Goal: Task Accomplishment & Management: Manage account settings

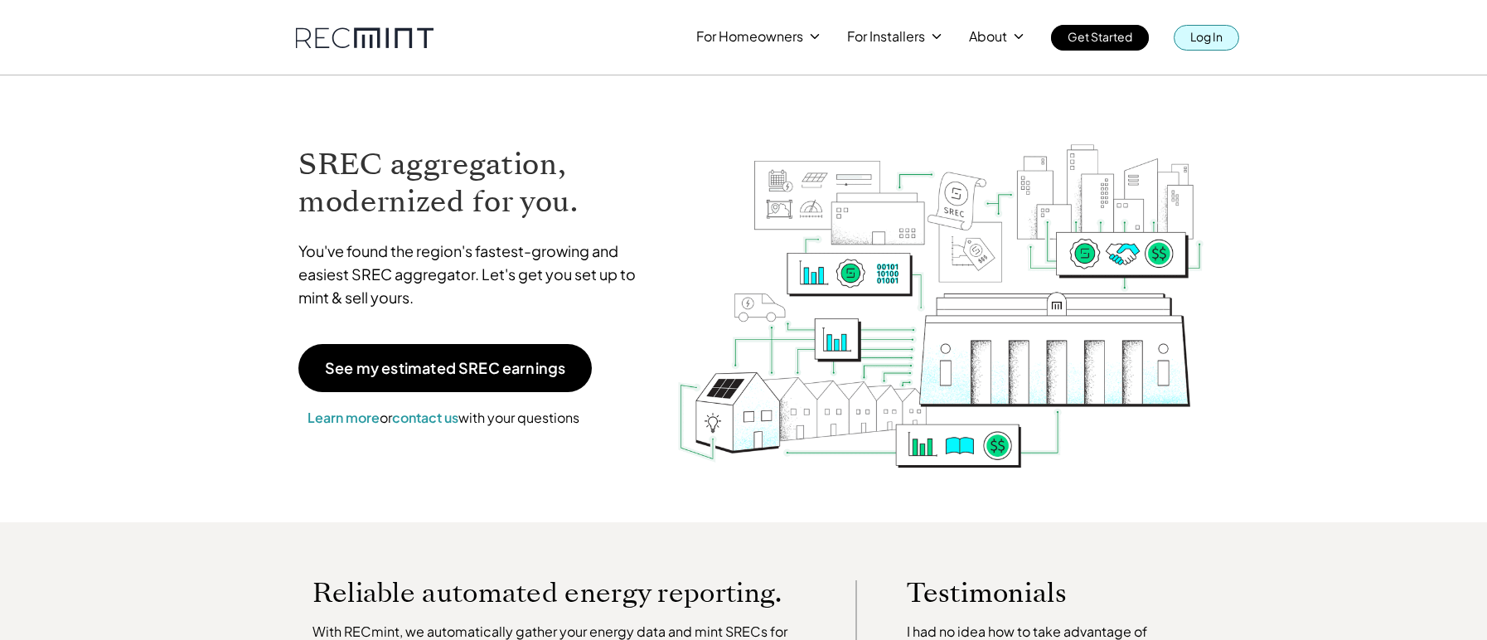
click at [1231, 45] on link "Log In" at bounding box center [1207, 38] width 66 height 26
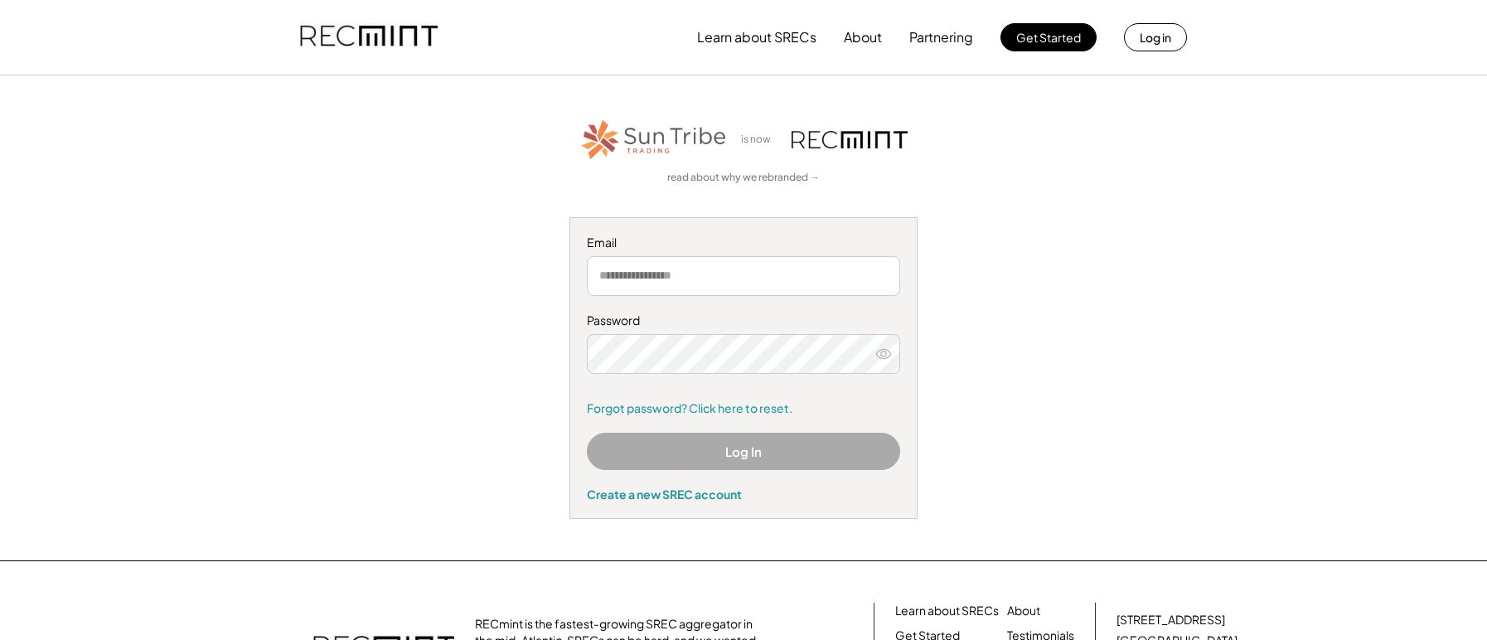
click at [643, 454] on button "Log In" at bounding box center [743, 451] width 313 height 37
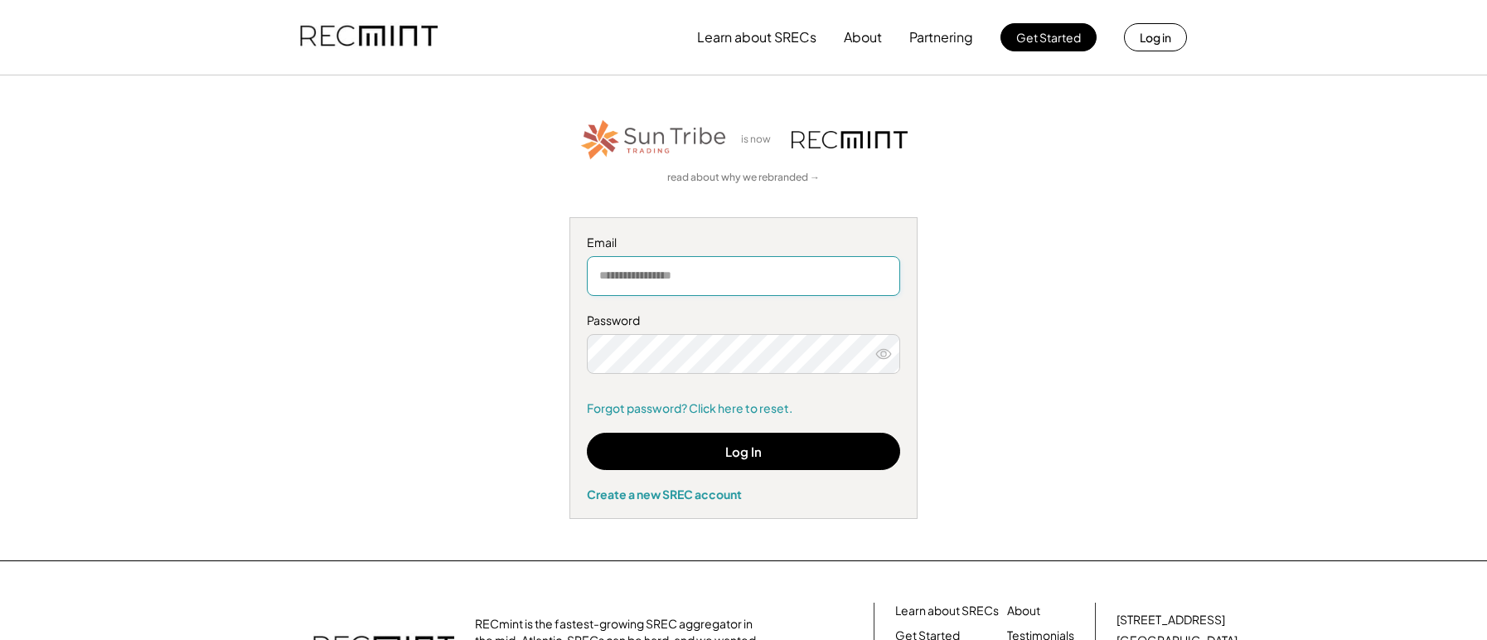
click at [672, 294] on input "email" at bounding box center [743, 276] width 313 height 40
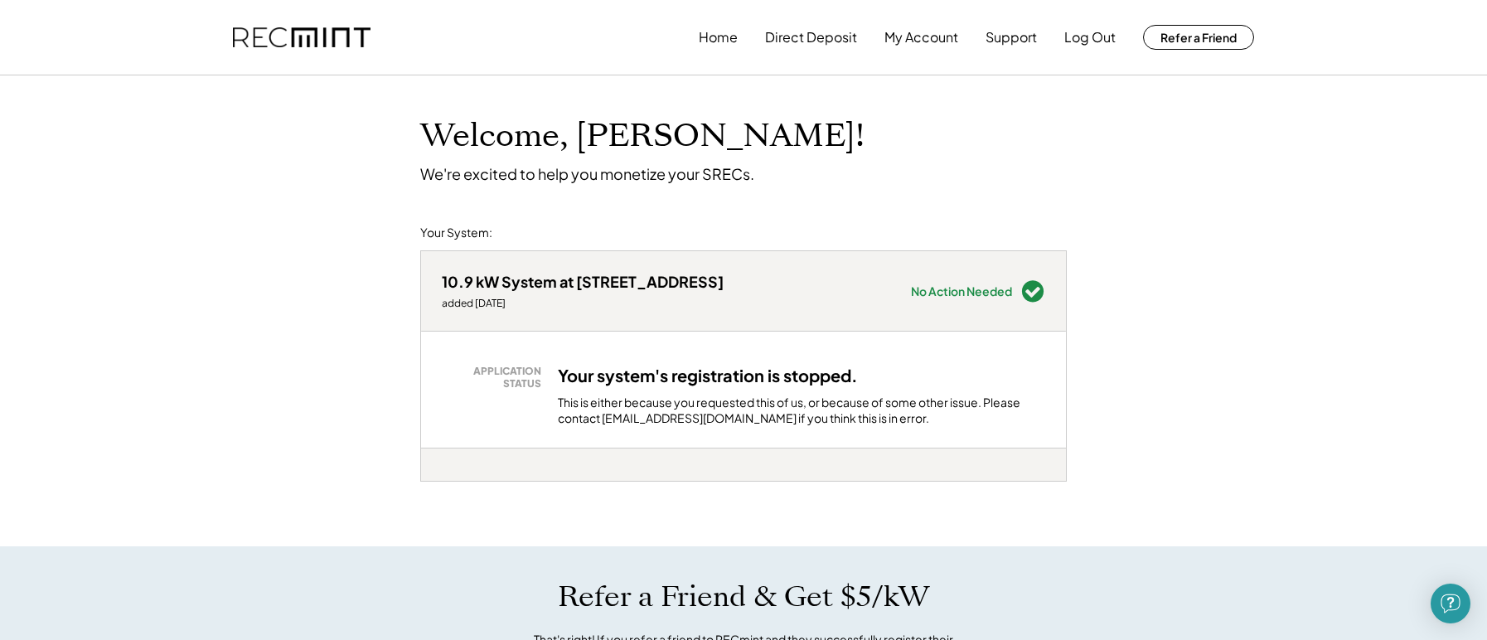
click at [833, 388] on div "Your system's registration is stopped. This is either because you requested thi…" at bounding box center [802, 396] width 488 height 62
